Goal: Task Accomplishment & Management: Use online tool/utility

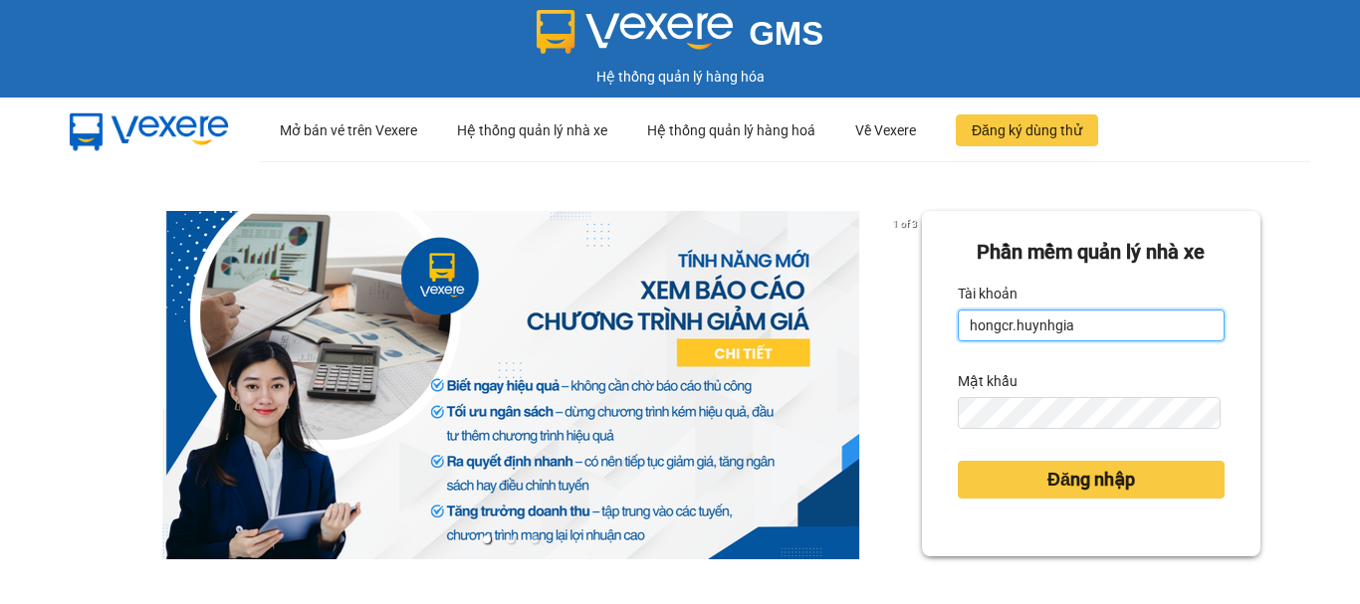
click at [1103, 319] on input "hongcr.huynhgia" at bounding box center [1091, 326] width 267 height 32
type input "quynhcamranh.huynhgia"
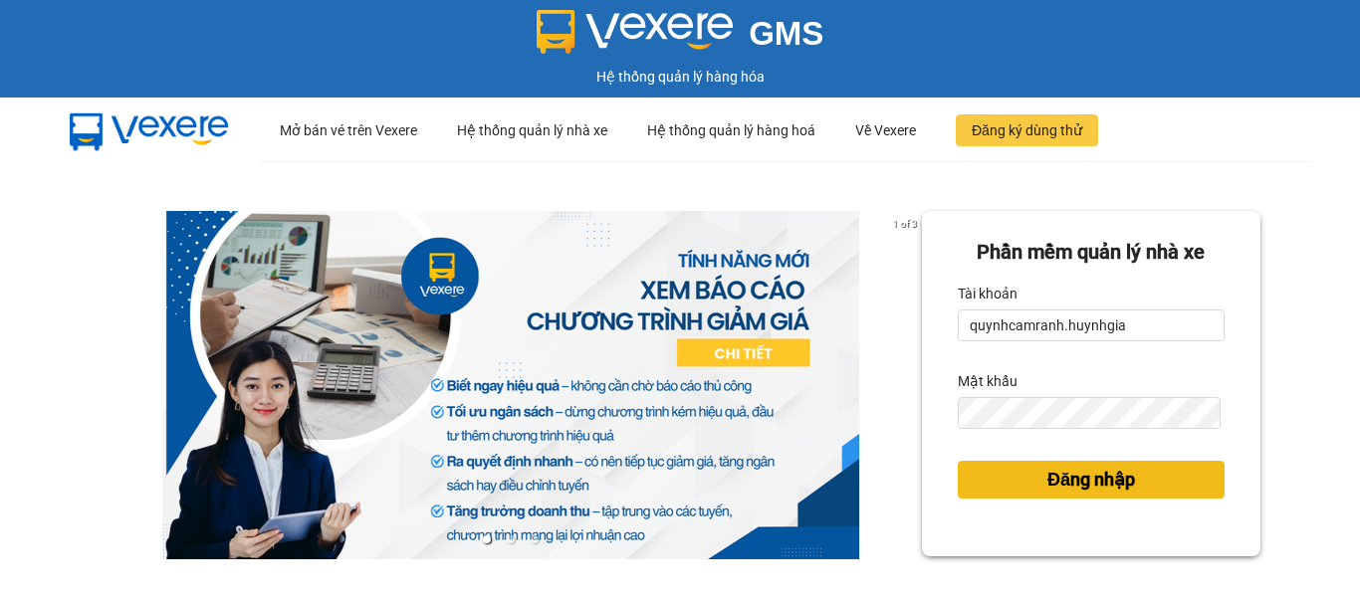
click at [1107, 480] on span "Đăng nhập" at bounding box center [1091, 480] width 88 height 28
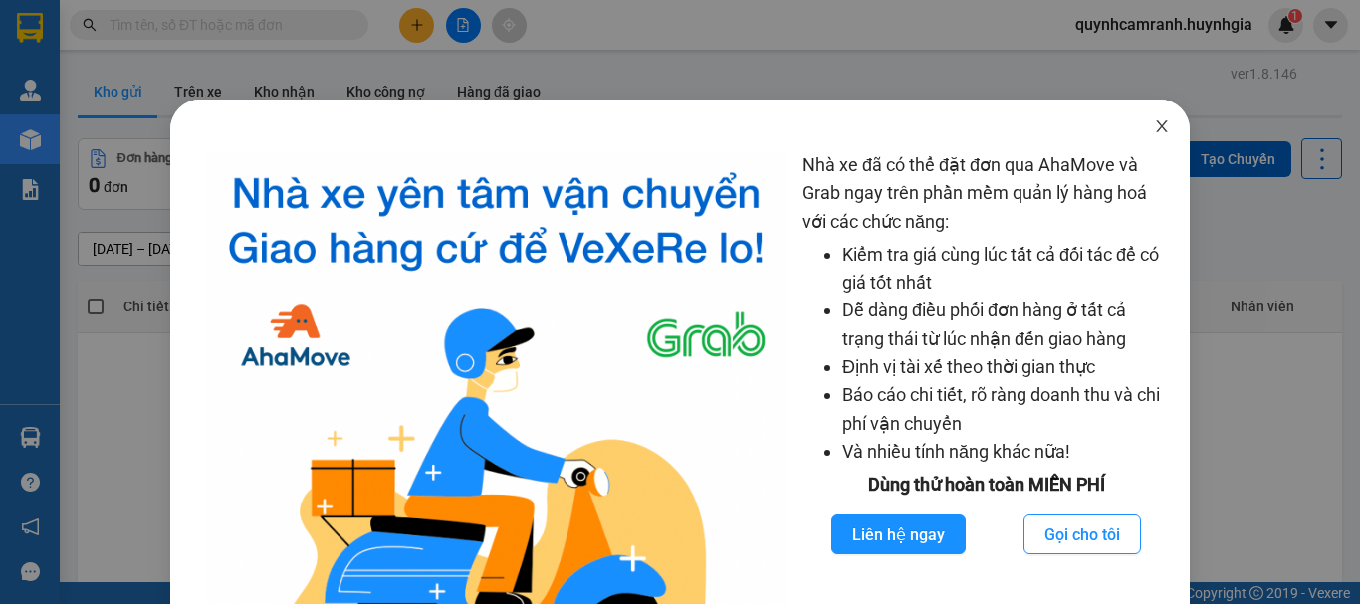
click at [1157, 130] on icon "close" at bounding box center [1162, 126] width 11 height 12
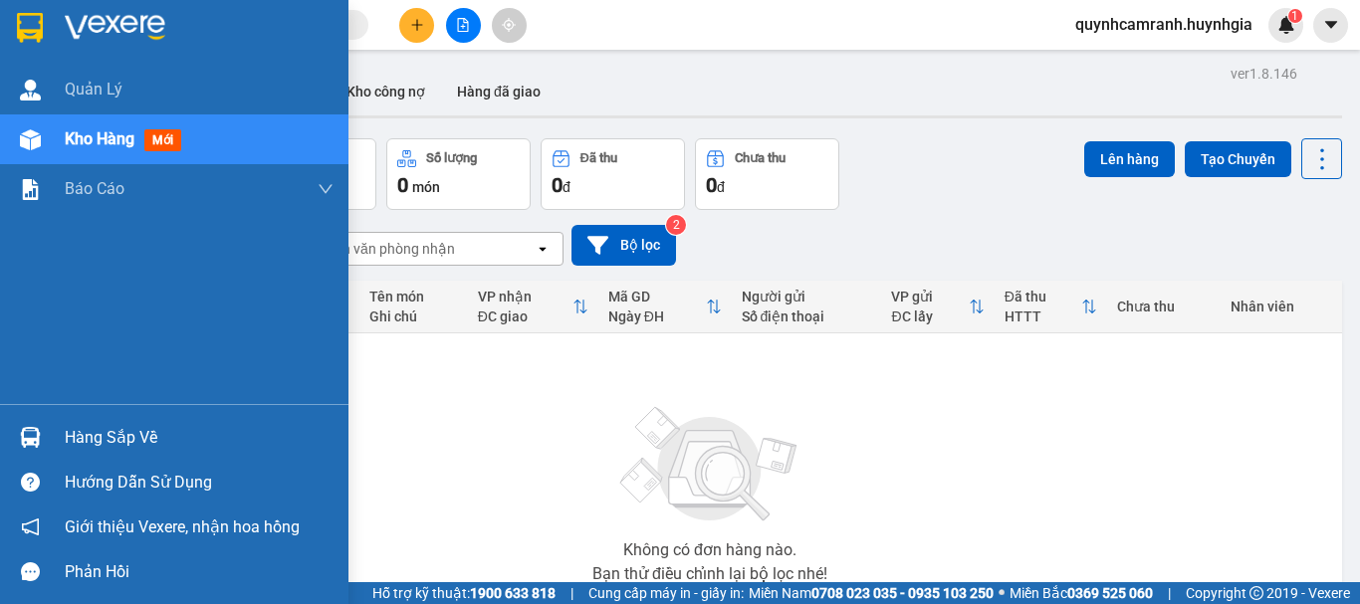
click at [76, 440] on div "Hàng sắp về" at bounding box center [199, 438] width 269 height 30
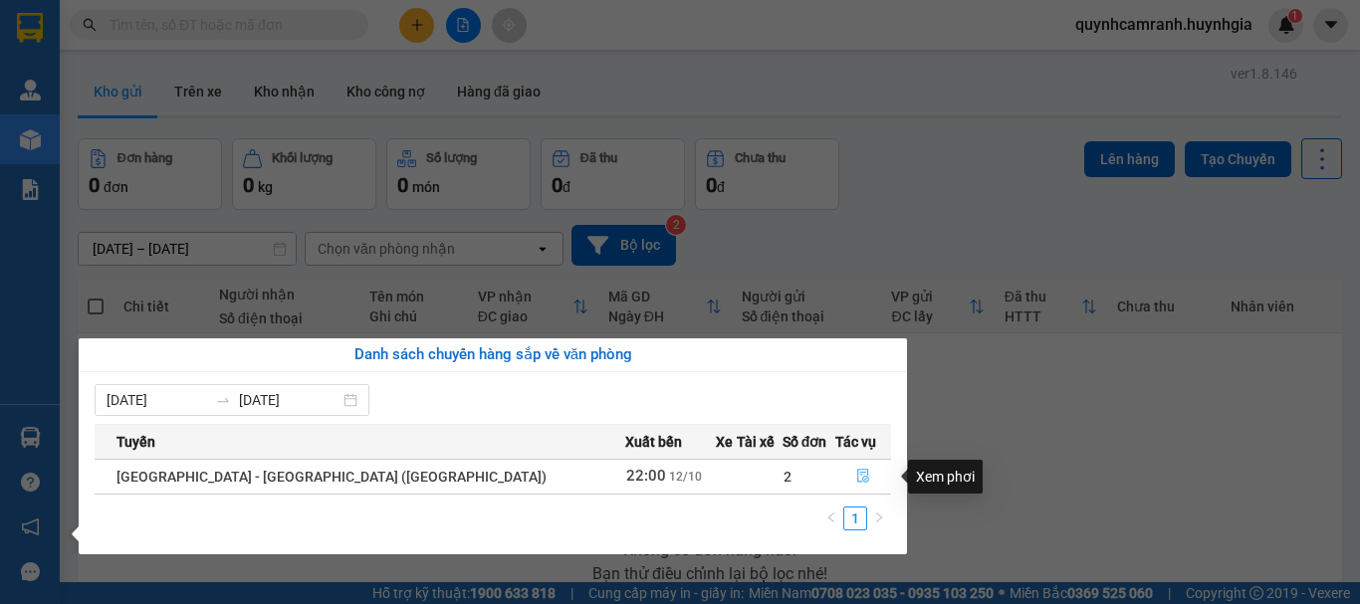
click at [856, 477] on icon "file-done" at bounding box center [863, 476] width 14 height 14
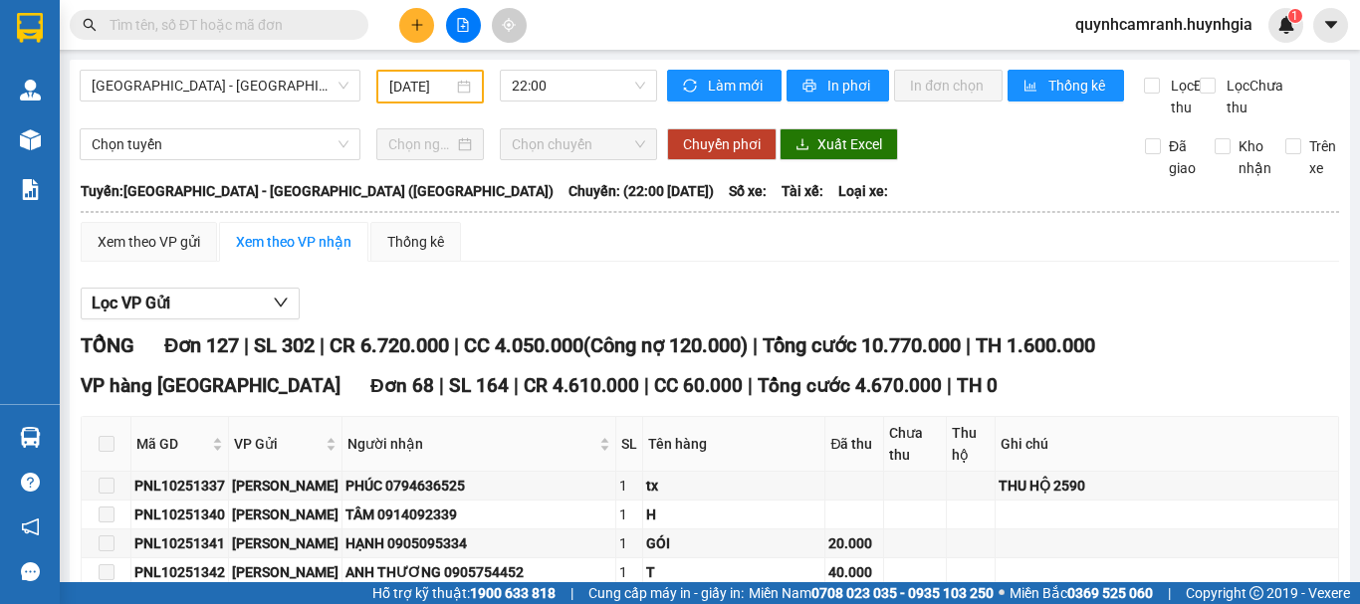
type input "12/10/2025"
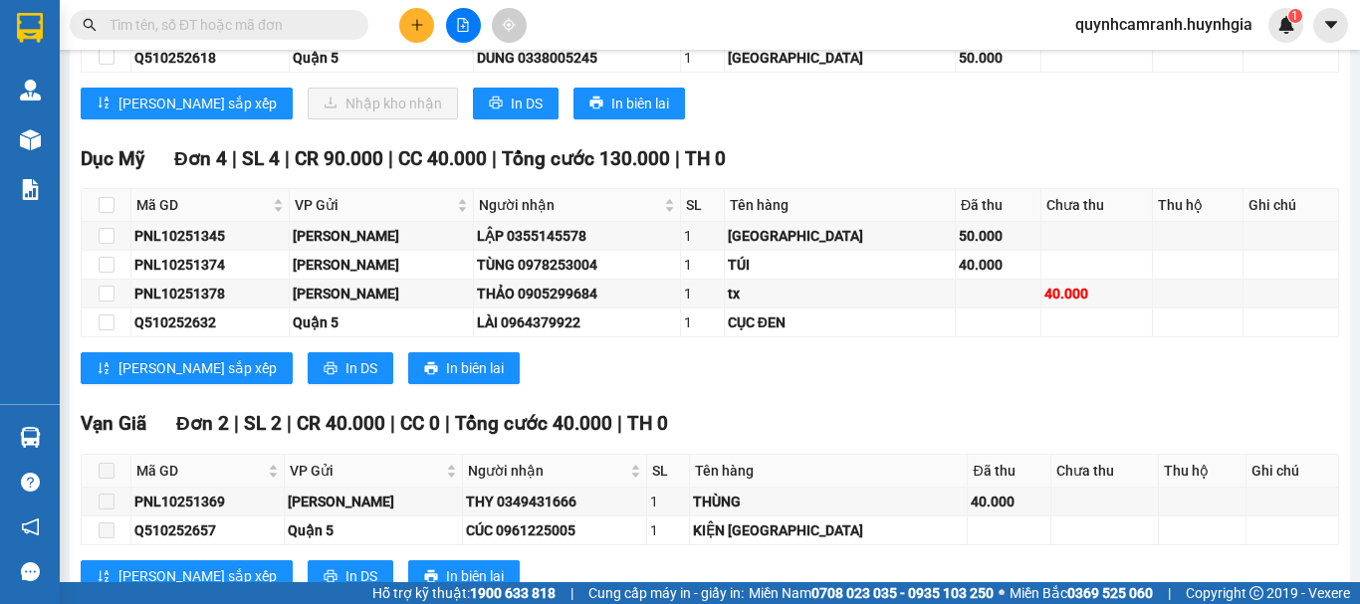
scroll to position [4079, 0]
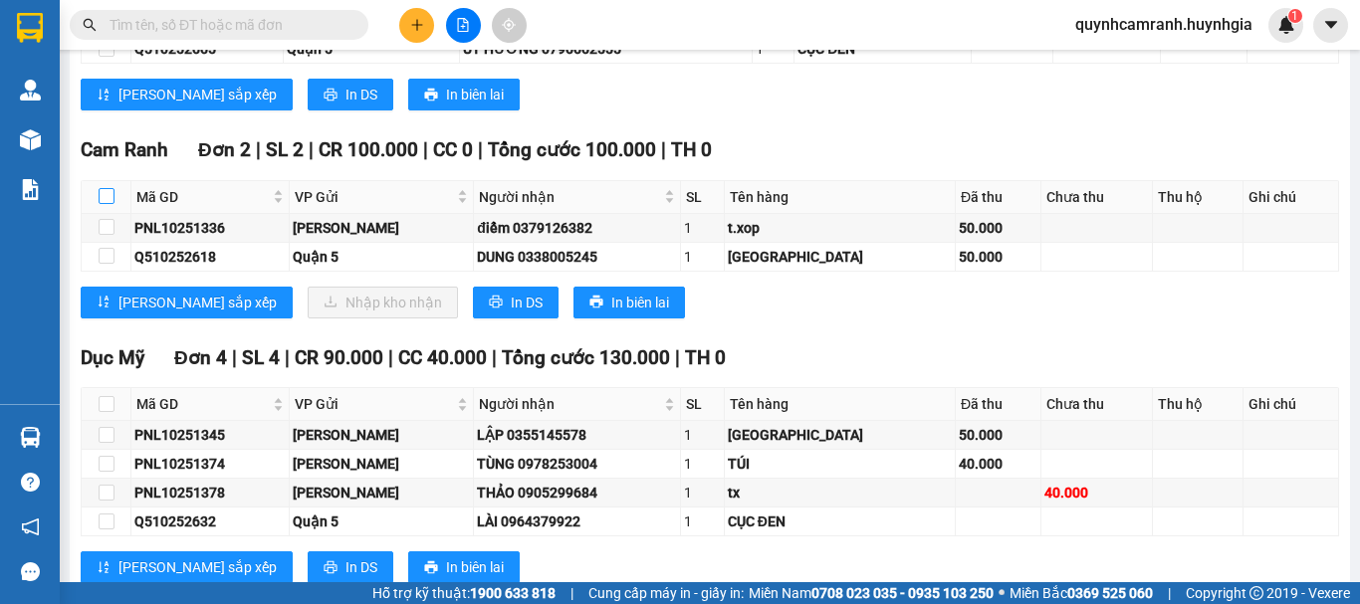
click at [111, 204] on input "checkbox" at bounding box center [107, 196] width 16 height 16
checkbox input "true"
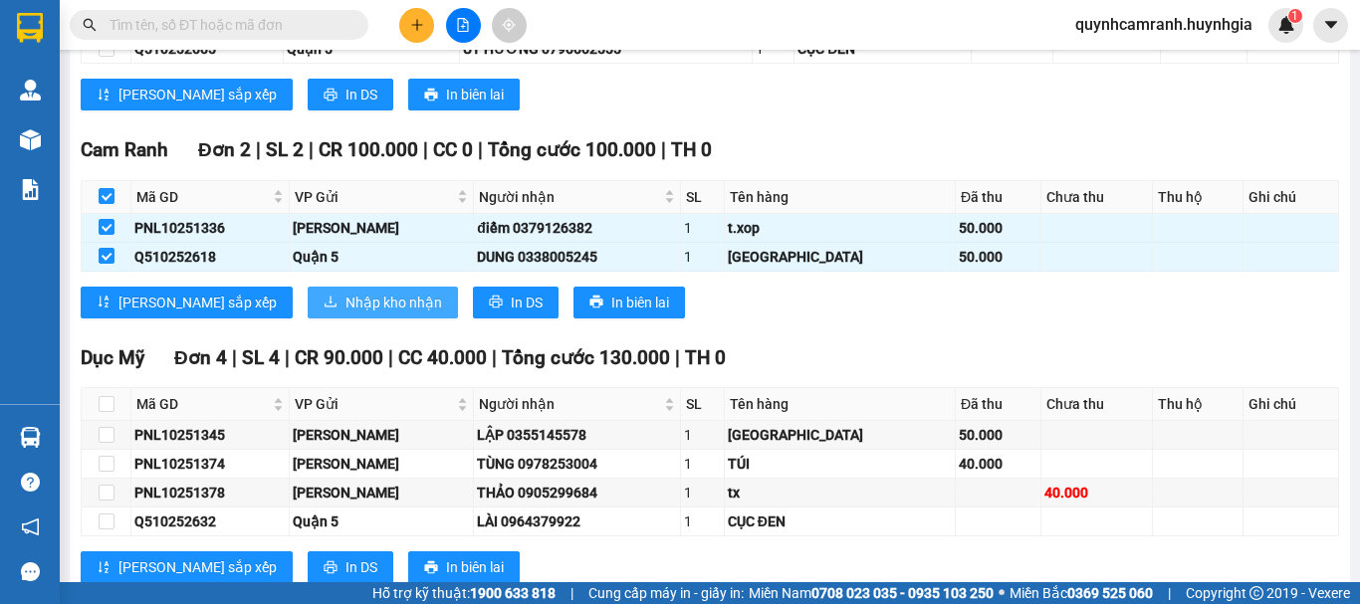
click at [345, 314] on span "Nhập kho nhận" at bounding box center [393, 303] width 97 height 22
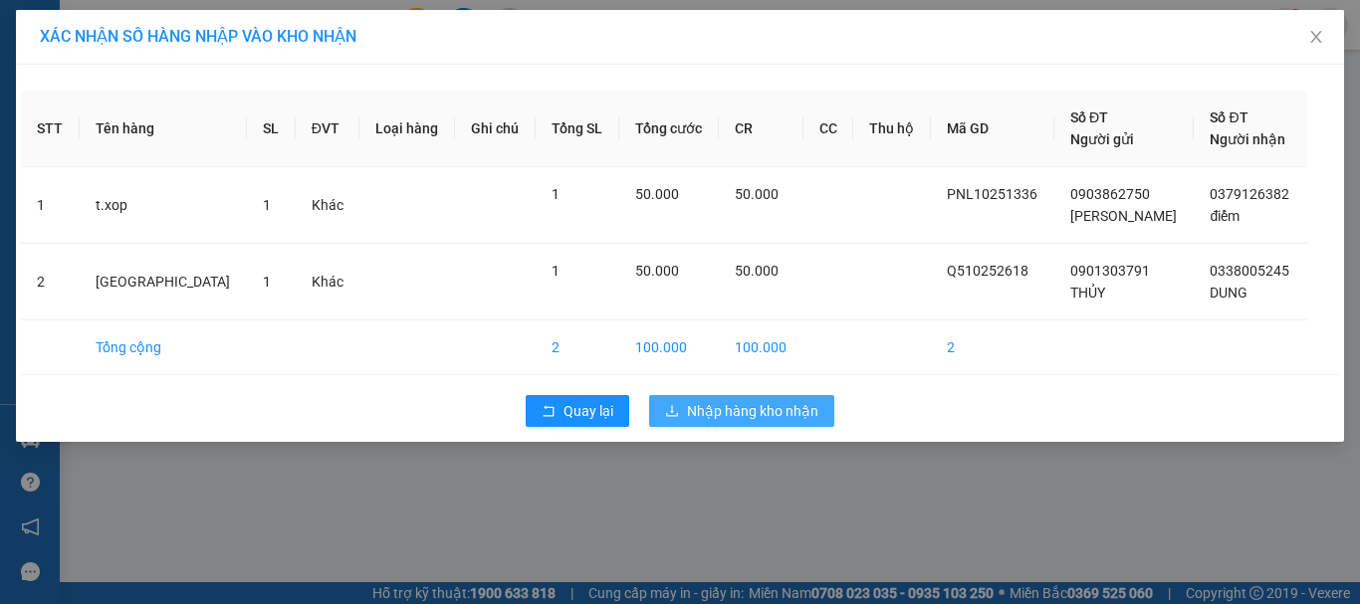
click at [735, 412] on span "Nhập hàng kho nhận" at bounding box center [752, 411] width 131 height 22
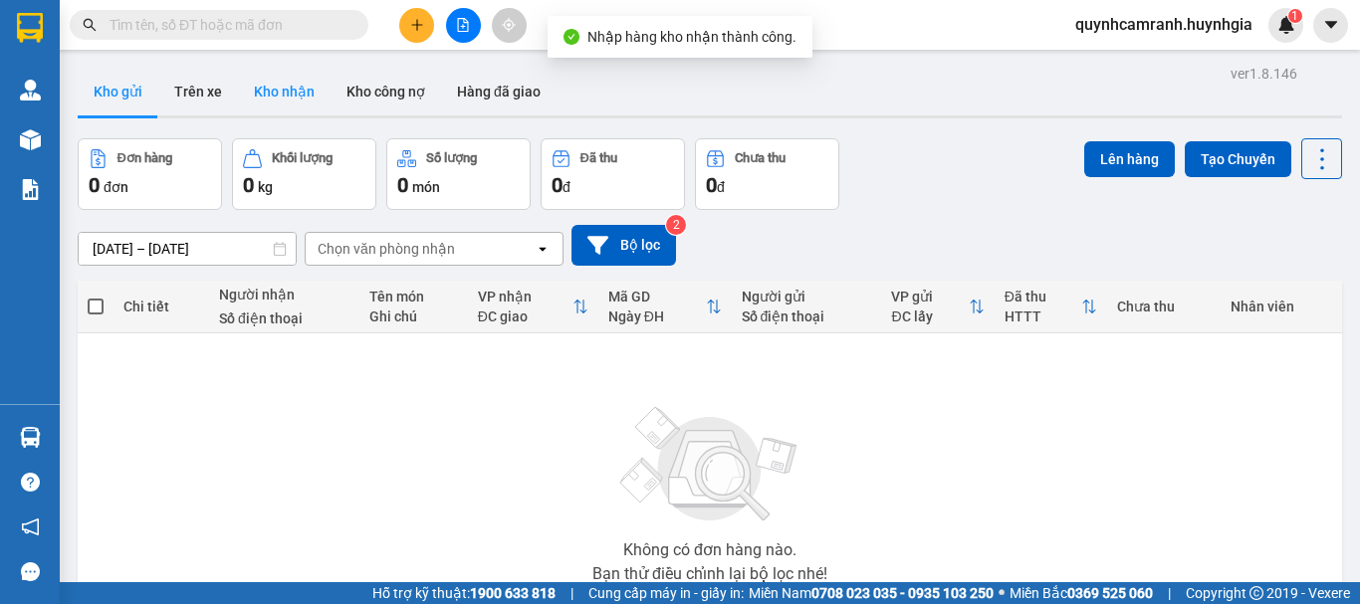
click at [303, 96] on button "Kho nhận" at bounding box center [284, 92] width 93 height 48
